Goal: Information Seeking & Learning: Learn about a topic

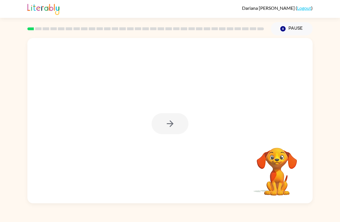
click at [175, 130] on div at bounding box center [170, 123] width 37 height 21
click at [177, 130] on button "button" at bounding box center [170, 123] width 37 height 21
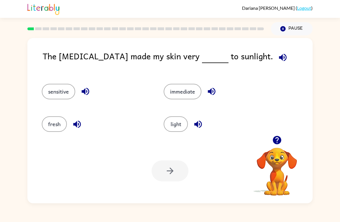
click at [279, 58] on icon "button" at bounding box center [282, 57] width 7 height 7
click at [56, 127] on button "fresh" at bounding box center [54, 124] width 25 height 16
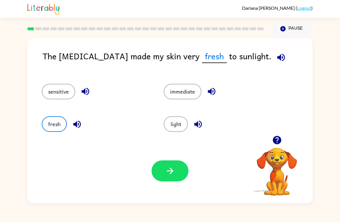
click at [174, 120] on button "light" at bounding box center [176, 124] width 24 height 16
click at [178, 88] on button "immediate" at bounding box center [183, 92] width 38 height 16
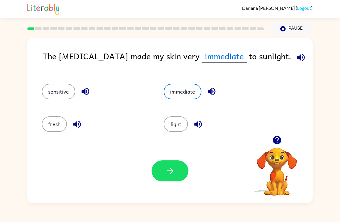
click at [296, 56] on icon "button" at bounding box center [301, 57] width 10 height 10
click at [80, 92] on button "button" at bounding box center [85, 91] width 15 height 15
click at [61, 90] on button "sensitive" at bounding box center [58, 92] width 33 height 16
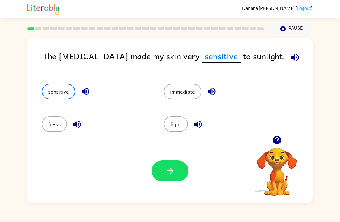
click at [290, 59] on icon "button" at bounding box center [295, 57] width 10 height 10
click at [179, 172] on button "button" at bounding box center [170, 171] width 37 height 21
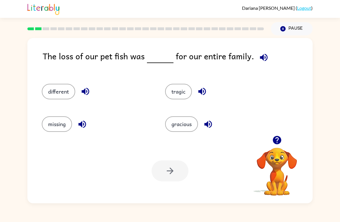
click at [265, 61] on icon "button" at bounding box center [264, 57] width 10 height 10
click at [262, 59] on icon "button" at bounding box center [263, 57] width 7 height 7
click at [265, 56] on icon "button" at bounding box center [264, 57] width 10 height 10
click at [179, 98] on button "tragic" at bounding box center [178, 92] width 27 height 16
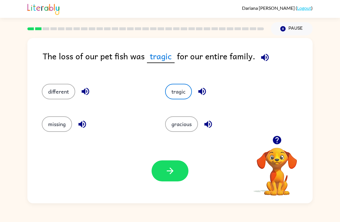
click at [204, 95] on icon "button" at bounding box center [201, 91] width 7 height 7
click at [109, 95] on div "different" at bounding box center [97, 92] width 110 height 16
click at [83, 92] on icon "button" at bounding box center [85, 91] width 7 height 7
click at [60, 93] on button "different" at bounding box center [58, 92] width 33 height 16
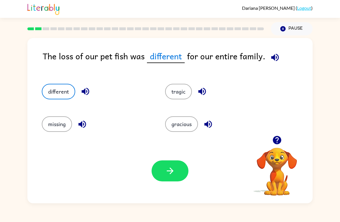
click at [41, 125] on div "missing" at bounding box center [92, 121] width 123 height 33
click at [55, 120] on button "missing" at bounding box center [57, 124] width 30 height 16
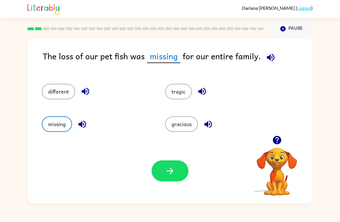
click at [269, 55] on icon "button" at bounding box center [271, 57] width 10 height 10
click at [56, 94] on button "different" at bounding box center [58, 92] width 33 height 16
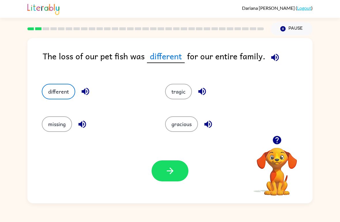
click at [176, 93] on button "tragic" at bounding box center [178, 92] width 27 height 16
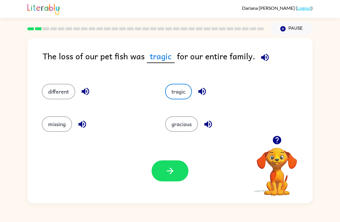
click at [182, 121] on button "gracious" at bounding box center [181, 124] width 33 height 16
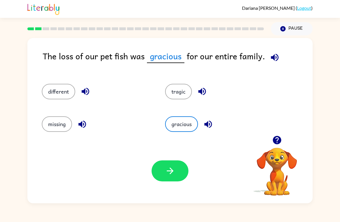
click at [215, 120] on button "button" at bounding box center [208, 124] width 15 height 15
click at [55, 93] on button "different" at bounding box center [58, 92] width 33 height 16
click at [184, 170] on button "button" at bounding box center [170, 171] width 37 height 21
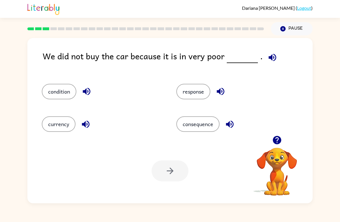
click at [274, 55] on button "button" at bounding box center [272, 57] width 15 height 15
click at [52, 95] on button "condition" at bounding box center [59, 92] width 35 height 16
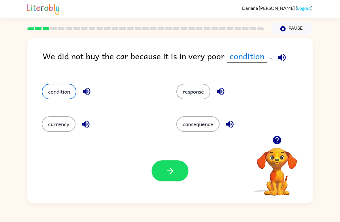
click at [83, 91] on icon "button" at bounding box center [87, 91] width 10 height 10
click at [161, 180] on button "button" at bounding box center [170, 171] width 37 height 21
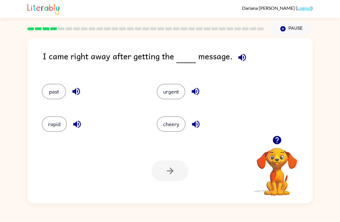
click at [238, 58] on icon "button" at bounding box center [241, 57] width 7 height 7
click at [176, 91] on button "urgent" at bounding box center [171, 92] width 29 height 16
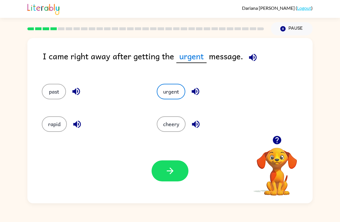
click at [197, 93] on icon "button" at bounding box center [195, 91] width 7 height 7
click at [259, 56] on button "button" at bounding box center [253, 57] width 15 height 15
click at [173, 168] on icon "button" at bounding box center [170, 171] width 10 height 10
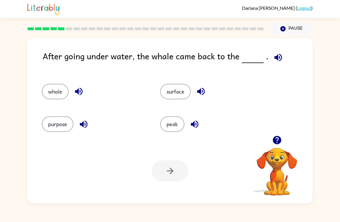
click at [183, 91] on button "surface" at bounding box center [175, 92] width 31 height 16
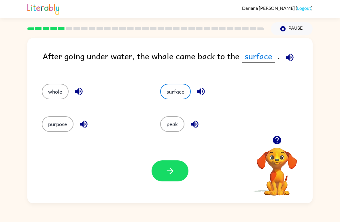
click at [295, 58] on button "button" at bounding box center [289, 57] width 15 height 15
click at [205, 92] on icon "button" at bounding box center [201, 91] width 10 height 10
click at [78, 98] on button "button" at bounding box center [78, 91] width 15 height 15
click at [170, 178] on button "button" at bounding box center [170, 171] width 37 height 21
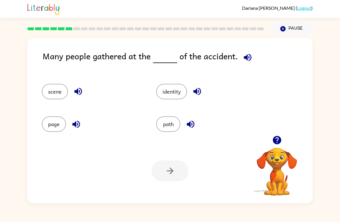
click at [54, 125] on button "page" at bounding box center [54, 124] width 24 height 16
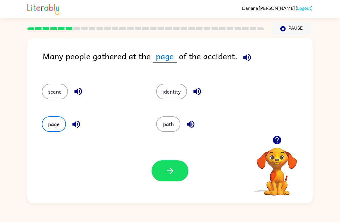
click at [165, 126] on button "path" at bounding box center [168, 124] width 24 height 16
click at [56, 95] on button "scene" at bounding box center [55, 92] width 26 height 16
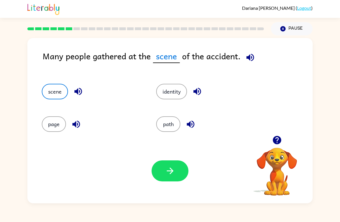
click at [167, 96] on button "identity" at bounding box center [171, 92] width 31 height 16
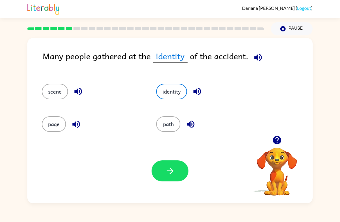
click at [172, 128] on button "path" at bounding box center [168, 124] width 24 height 16
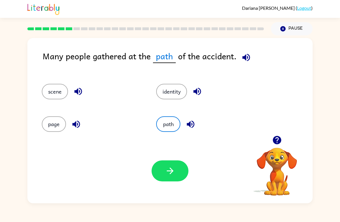
click at [174, 173] on icon "button" at bounding box center [170, 171] width 10 height 10
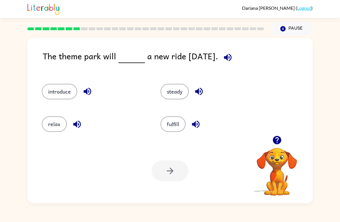
click at [59, 93] on button "introduce" at bounding box center [59, 92] width 35 height 16
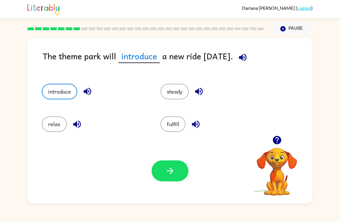
click at [55, 122] on button "relax" at bounding box center [54, 124] width 25 height 16
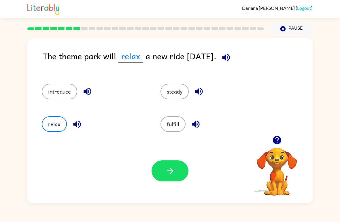
click at [177, 95] on button "steady" at bounding box center [175, 92] width 28 height 16
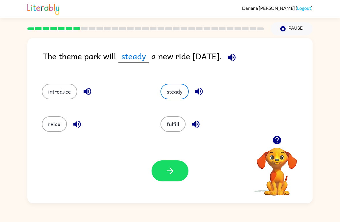
click at [198, 86] on button "button" at bounding box center [199, 91] width 15 height 15
click at [170, 127] on button "fulfill" at bounding box center [173, 124] width 25 height 16
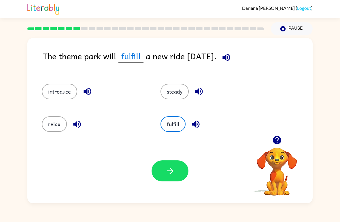
click at [66, 91] on button "introduce" at bounding box center [59, 92] width 35 height 16
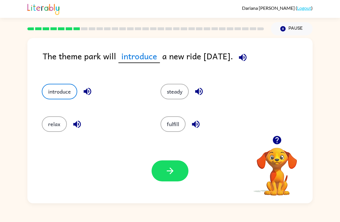
click at [166, 173] on icon "button" at bounding box center [170, 171] width 10 height 10
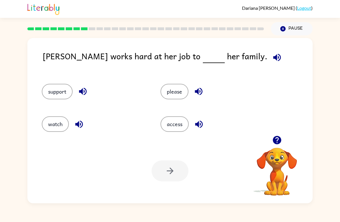
click at [64, 95] on button "support" at bounding box center [57, 92] width 31 height 16
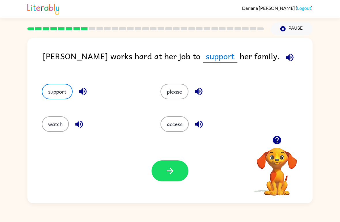
click at [169, 175] on icon "button" at bounding box center [170, 171] width 10 height 10
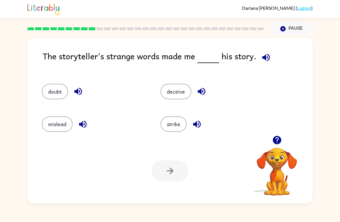
click at [62, 122] on button "mislead" at bounding box center [57, 124] width 31 height 16
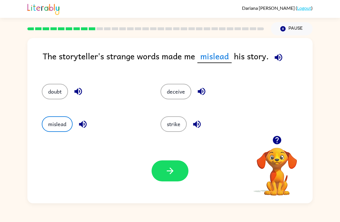
click at [86, 124] on icon "button" at bounding box center [83, 124] width 10 height 10
click at [54, 93] on button "doubt" at bounding box center [55, 92] width 26 height 16
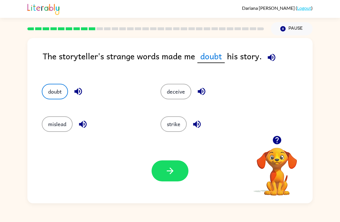
click at [80, 94] on icon "button" at bounding box center [78, 91] width 10 height 10
click at [169, 122] on button "strike" at bounding box center [174, 124] width 26 height 16
click at [203, 120] on button "button" at bounding box center [197, 124] width 15 height 15
click at [201, 126] on icon "button" at bounding box center [196, 123] width 7 height 7
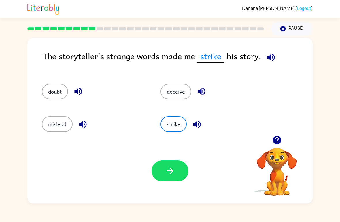
click at [197, 124] on icon "button" at bounding box center [196, 123] width 7 height 7
click at [204, 94] on icon "button" at bounding box center [202, 91] width 10 height 10
click at [57, 91] on button "doubt" at bounding box center [55, 92] width 26 height 16
click at [58, 127] on button "mislead" at bounding box center [57, 124] width 31 height 16
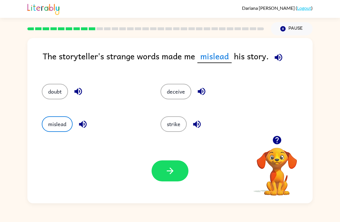
click at [176, 175] on button "button" at bounding box center [170, 171] width 37 height 21
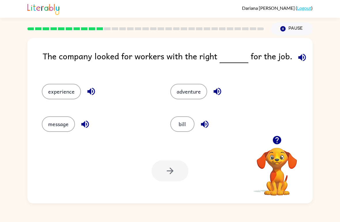
click at [60, 98] on button "experience" at bounding box center [61, 92] width 39 height 16
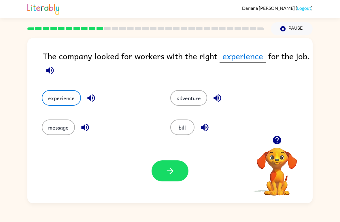
click at [164, 181] on button "button" at bounding box center [170, 171] width 37 height 21
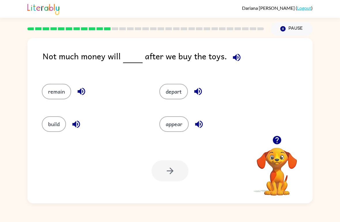
click at [177, 128] on button "appear" at bounding box center [173, 124] width 29 height 16
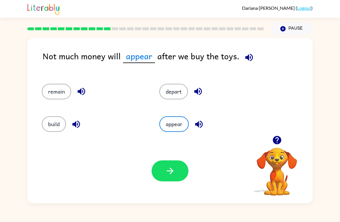
click at [46, 93] on button "remain" at bounding box center [56, 92] width 29 height 16
click at [152, 167] on button "button" at bounding box center [170, 171] width 37 height 21
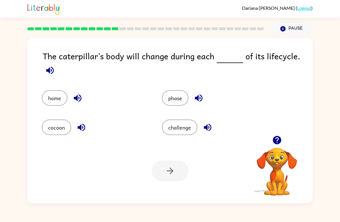
click at [58, 126] on button "cocoon" at bounding box center [56, 128] width 29 height 16
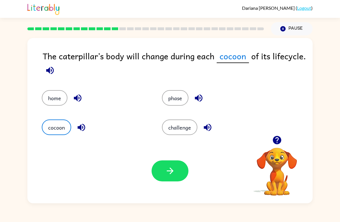
click at [179, 171] on button "button" at bounding box center [170, 171] width 37 height 21
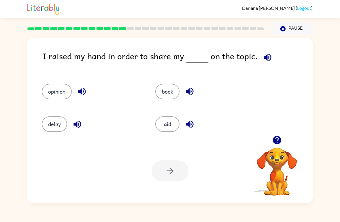
click at [55, 92] on button "opinion" at bounding box center [57, 92] width 30 height 16
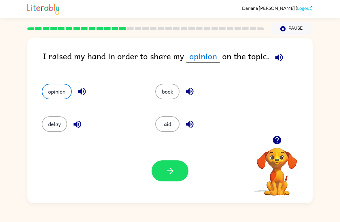
click at [166, 171] on icon "button" at bounding box center [170, 171] width 10 height 10
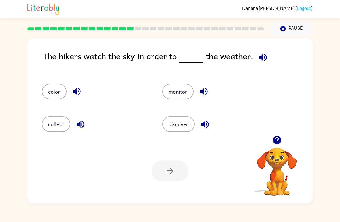
click at [56, 121] on button "collect" at bounding box center [56, 124] width 29 height 16
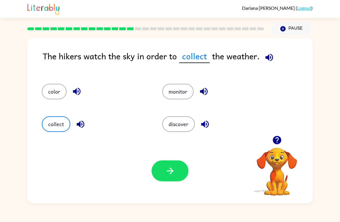
click at [57, 99] on button "color" at bounding box center [54, 92] width 25 height 16
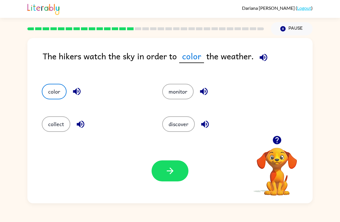
click at [181, 89] on button "monitor" at bounding box center [177, 92] width 31 height 16
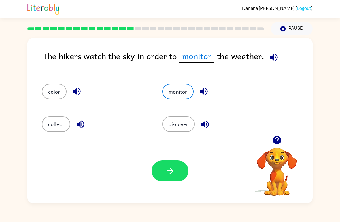
click at [186, 125] on button "discover" at bounding box center [178, 124] width 33 height 16
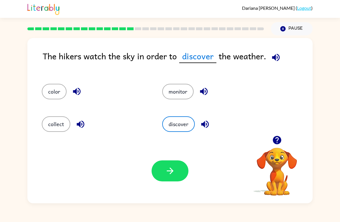
click at [172, 169] on icon "button" at bounding box center [170, 171] width 10 height 10
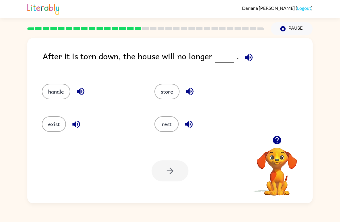
click at [61, 94] on button "handle" at bounding box center [56, 92] width 29 height 16
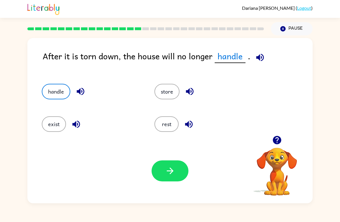
click at [262, 49] on div "After it is torn down, the house will no longer handle . handle store exist res…" at bounding box center [169, 120] width 285 height 165
click at [261, 57] on icon "button" at bounding box center [260, 57] width 10 height 10
click at [52, 122] on button "exist" at bounding box center [54, 124] width 24 height 16
click at [253, 59] on icon "button" at bounding box center [253, 57] width 10 height 10
click at [161, 163] on button "button" at bounding box center [170, 171] width 37 height 21
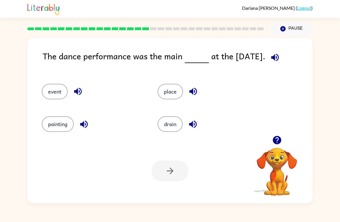
click at [60, 82] on div "event" at bounding box center [89, 89] width 116 height 33
click at [54, 95] on button "event" at bounding box center [55, 92] width 26 height 16
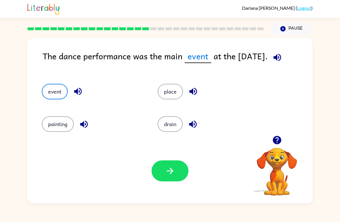
click at [172, 176] on icon "button" at bounding box center [170, 171] width 10 height 10
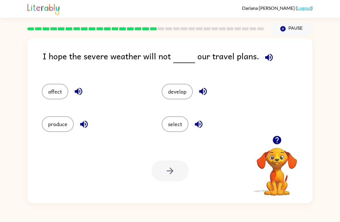
click at [271, 54] on icon "button" at bounding box center [269, 57] width 10 height 10
click at [47, 89] on button "affect" at bounding box center [55, 92] width 27 height 16
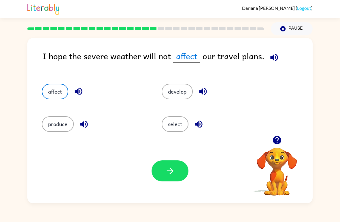
click at [161, 174] on button "button" at bounding box center [170, 171] width 37 height 21
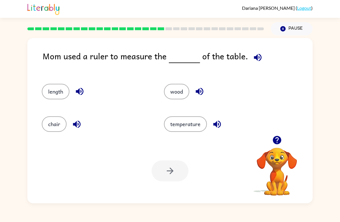
click at [54, 97] on button "length" at bounding box center [56, 92] width 28 height 16
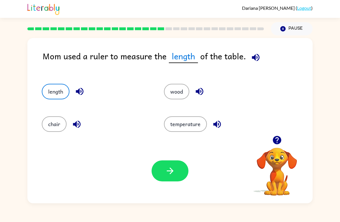
click at [166, 165] on button "button" at bounding box center [170, 171] width 37 height 21
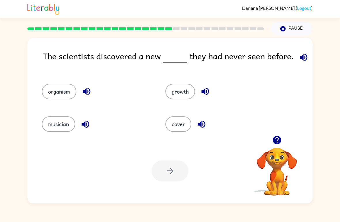
click at [305, 60] on icon "button" at bounding box center [304, 57] width 10 height 10
click at [176, 104] on div "growth" at bounding box center [216, 89] width 124 height 33
click at [172, 127] on button "cover" at bounding box center [178, 124] width 26 height 16
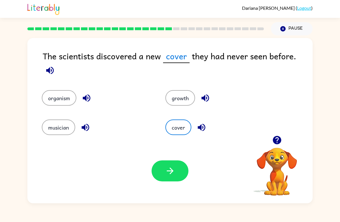
click at [177, 98] on button "growth" at bounding box center [180, 98] width 30 height 16
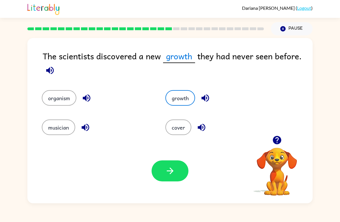
click at [66, 104] on button "organism" at bounding box center [59, 98] width 35 height 16
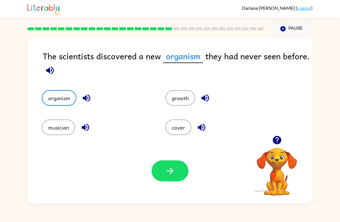
click at [65, 126] on button "musician" at bounding box center [58, 128] width 33 height 16
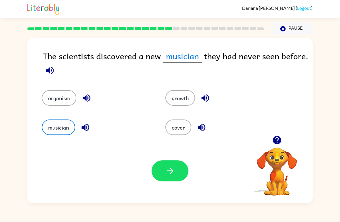
click at [65, 96] on button "organism" at bounding box center [59, 98] width 35 height 16
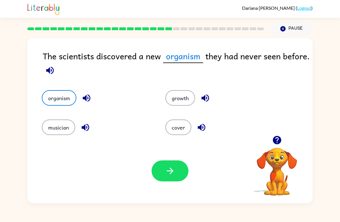
click at [171, 180] on button "button" at bounding box center [170, 171] width 37 height 21
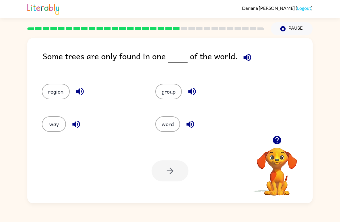
click at [163, 96] on button "group" at bounding box center [168, 92] width 27 height 16
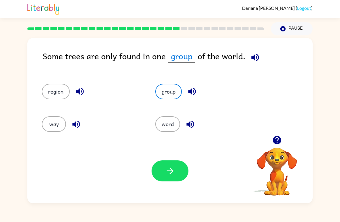
click at [166, 126] on button "word" at bounding box center [167, 124] width 25 height 16
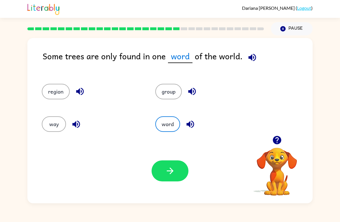
click at [66, 96] on button "region" at bounding box center [56, 92] width 28 height 16
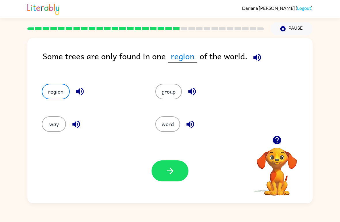
click at [57, 125] on button "way" at bounding box center [54, 124] width 24 height 16
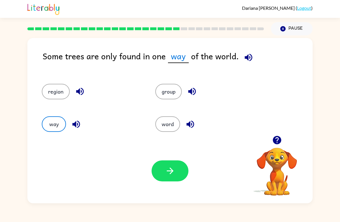
click at [170, 88] on button "group" at bounding box center [168, 92] width 27 height 16
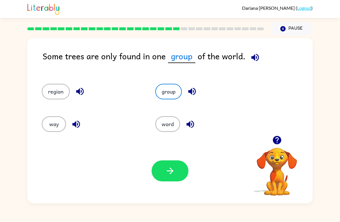
click at [167, 169] on icon "button" at bounding box center [170, 171] width 10 height 10
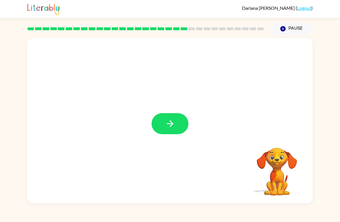
click at [167, 117] on button "button" at bounding box center [170, 123] width 37 height 21
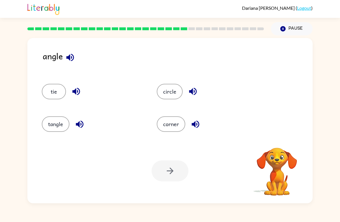
click at [73, 59] on icon "button" at bounding box center [69, 57] width 7 height 7
click at [180, 126] on button "corner" at bounding box center [171, 124] width 29 height 16
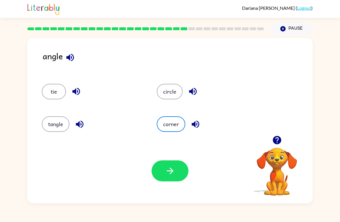
click at [175, 181] on button "button" at bounding box center [170, 171] width 37 height 21
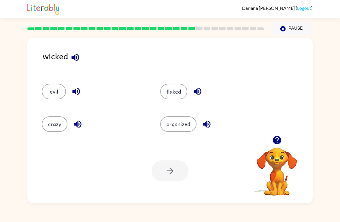
click at [56, 88] on button "evil" at bounding box center [54, 92] width 24 height 16
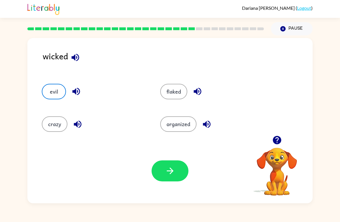
click at [182, 180] on button "button" at bounding box center [170, 171] width 37 height 21
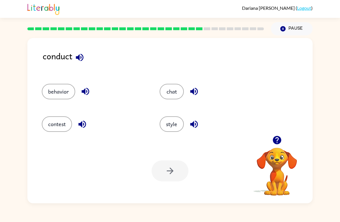
click at [89, 54] on div "conduct" at bounding box center [178, 61] width 270 height 23
click at [84, 54] on icon "button" at bounding box center [80, 57] width 10 height 10
click at [85, 92] on icon "button" at bounding box center [85, 91] width 7 height 7
click at [62, 93] on button "behavior" at bounding box center [58, 92] width 33 height 16
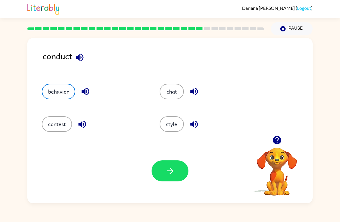
click at [181, 180] on button "button" at bounding box center [170, 171] width 37 height 21
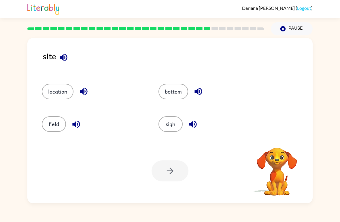
click at [60, 51] on button "button" at bounding box center [63, 57] width 15 height 15
click at [64, 57] on icon "button" at bounding box center [64, 57] width 10 height 10
click at [65, 55] on icon "button" at bounding box center [63, 57] width 7 height 7
click at [62, 65] on button "button" at bounding box center [63, 57] width 15 height 15
click at [169, 125] on button "sigh" at bounding box center [170, 124] width 24 height 16
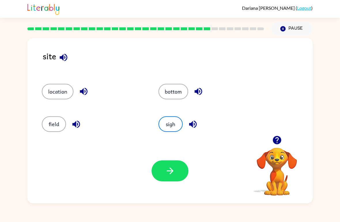
click at [180, 170] on button "button" at bounding box center [170, 171] width 37 height 21
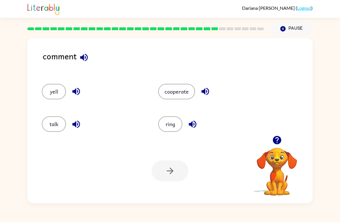
click at [79, 60] on icon "button" at bounding box center [84, 57] width 10 height 10
click at [208, 96] on icon "button" at bounding box center [205, 91] width 10 height 10
click at [193, 123] on icon "button" at bounding box center [193, 124] width 10 height 10
click at [74, 117] on button "button" at bounding box center [76, 124] width 15 height 15
click at [49, 127] on button "talk" at bounding box center [54, 124] width 24 height 16
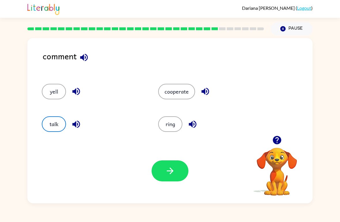
click at [163, 167] on button "button" at bounding box center [170, 171] width 37 height 21
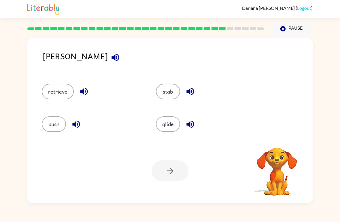
click at [110, 63] on icon "button" at bounding box center [115, 57] width 10 height 10
click at [108, 56] on button "button" at bounding box center [115, 57] width 15 height 15
click at [194, 125] on icon "button" at bounding box center [190, 124] width 10 height 10
click at [190, 91] on icon "button" at bounding box center [189, 91] width 7 height 7
click at [88, 90] on icon "button" at bounding box center [84, 91] width 10 height 10
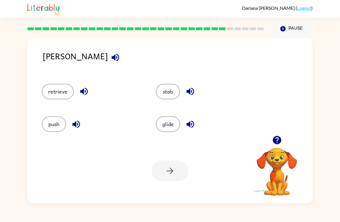
click at [81, 125] on icon "button" at bounding box center [76, 124] width 10 height 10
click at [197, 91] on button "button" at bounding box center [190, 91] width 15 height 15
click at [169, 90] on button "stab" at bounding box center [168, 92] width 24 height 16
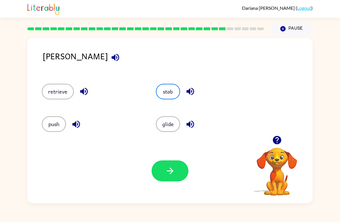
click at [170, 172] on icon "button" at bounding box center [170, 171] width 10 height 10
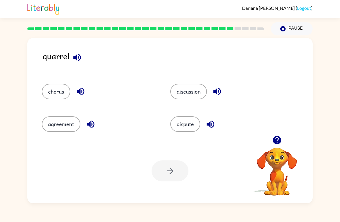
click at [80, 58] on icon "button" at bounding box center [76, 57] width 7 height 7
click at [82, 92] on icon "button" at bounding box center [81, 91] width 10 height 10
click at [88, 129] on icon "button" at bounding box center [91, 124] width 10 height 10
click at [211, 122] on icon "button" at bounding box center [210, 124] width 10 height 10
click at [221, 93] on icon "button" at bounding box center [217, 91] width 10 height 10
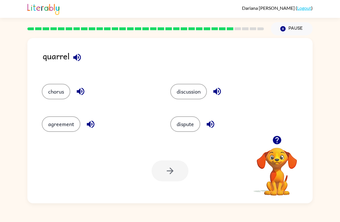
click at [58, 92] on button "chorus" at bounding box center [56, 92] width 29 height 16
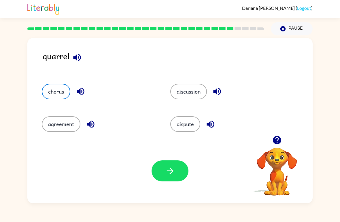
click at [171, 201] on div "Your browser must support playing .mp4 files to use Literably. Please try using…" at bounding box center [169, 171] width 285 height 65
click at [179, 172] on button "button" at bounding box center [170, 171] width 37 height 21
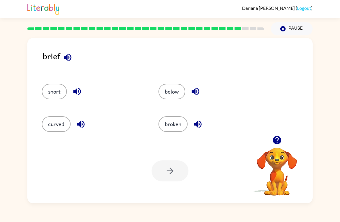
click at [67, 56] on icon "button" at bounding box center [67, 57] width 7 height 7
click at [70, 57] on icon "button" at bounding box center [68, 57] width 10 height 10
click at [82, 95] on icon "button" at bounding box center [77, 91] width 10 height 10
click at [173, 128] on button "broken" at bounding box center [172, 124] width 29 height 16
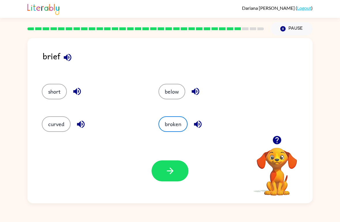
click at [174, 171] on icon "button" at bounding box center [170, 171] width 10 height 10
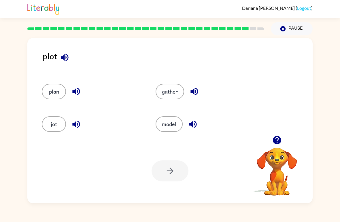
click at [65, 63] on icon "button" at bounding box center [65, 57] width 10 height 10
click at [68, 56] on icon "button" at bounding box center [64, 57] width 7 height 7
click at [197, 94] on icon "button" at bounding box center [194, 91] width 10 height 10
click at [172, 180] on div at bounding box center [170, 171] width 37 height 21
click at [171, 93] on button "gather" at bounding box center [170, 92] width 29 height 16
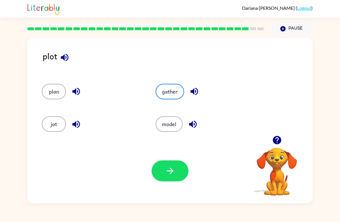
click at [179, 172] on button "button" at bounding box center [170, 171] width 37 height 21
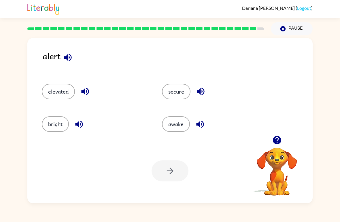
click at [70, 59] on icon "button" at bounding box center [68, 57] width 10 height 10
click at [177, 96] on button "secure" at bounding box center [176, 92] width 29 height 16
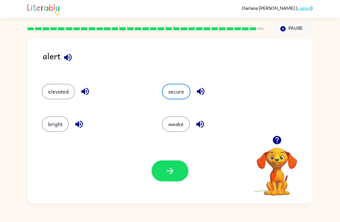
click at [185, 169] on button "button" at bounding box center [170, 171] width 37 height 21
